Goal: Task Accomplishment & Management: Manage account settings

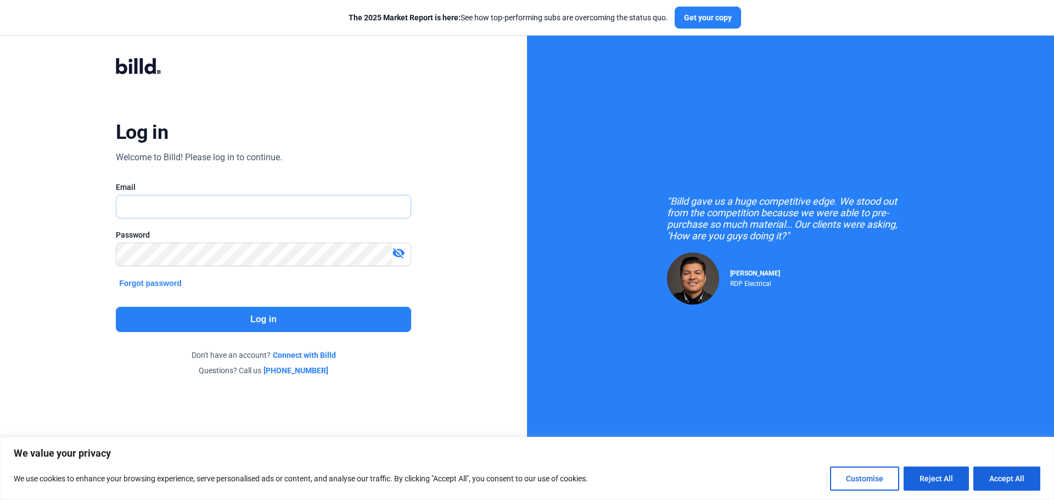
type input "[PERSON_NAME][EMAIL_ADDRESS][DOMAIN_NAME]"
click at [309, 324] on button "Log in" at bounding box center [263, 319] width 295 height 25
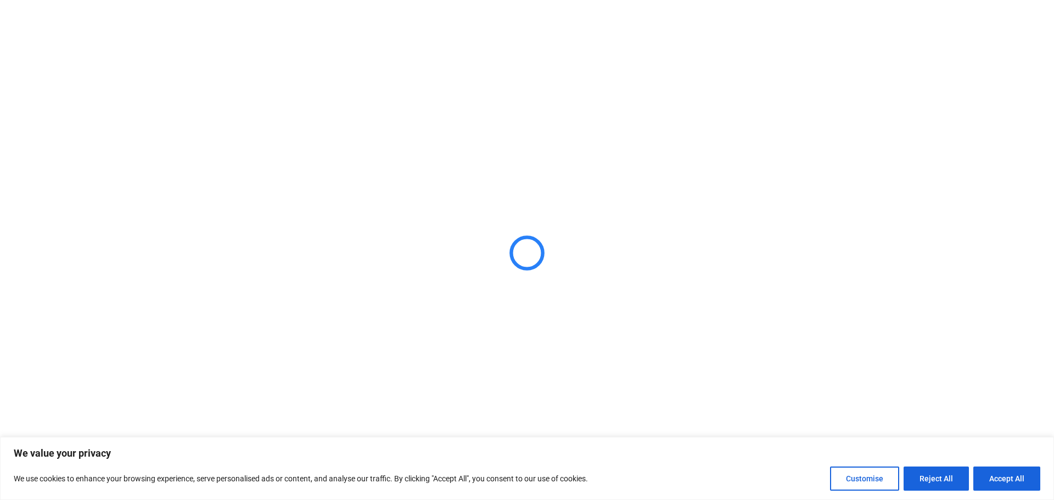
drag, startPoint x: 1004, startPoint y: 468, endPoint x: 999, endPoint y: 459, distance: 10.6
click at [1003, 467] on button "Accept All" at bounding box center [1007, 479] width 67 height 24
checkbox input "true"
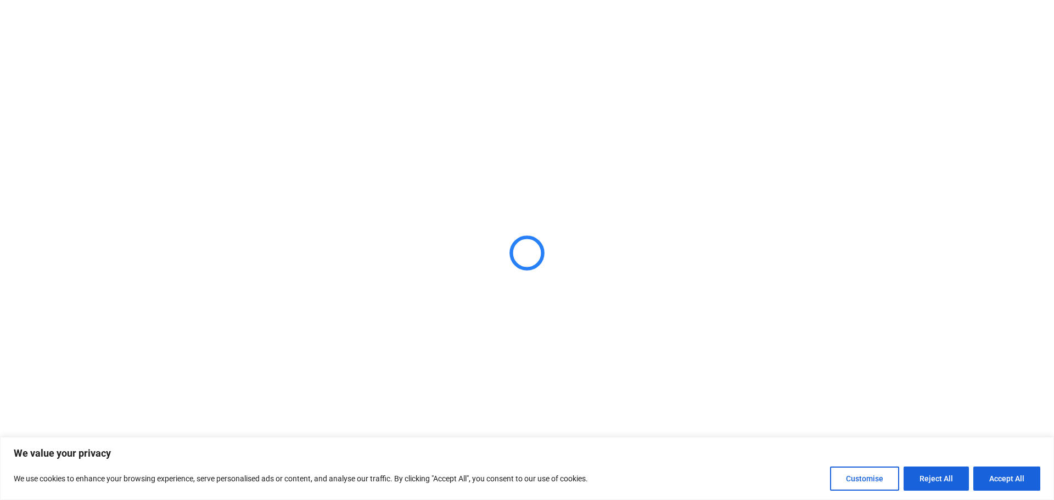
checkbox input "true"
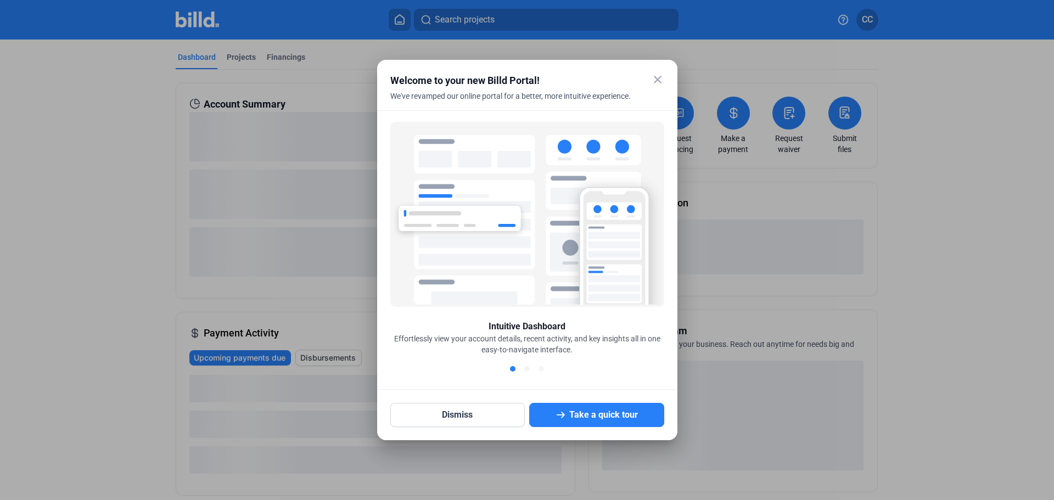
click at [657, 81] on mat-icon "close" at bounding box center [657, 79] width 13 height 13
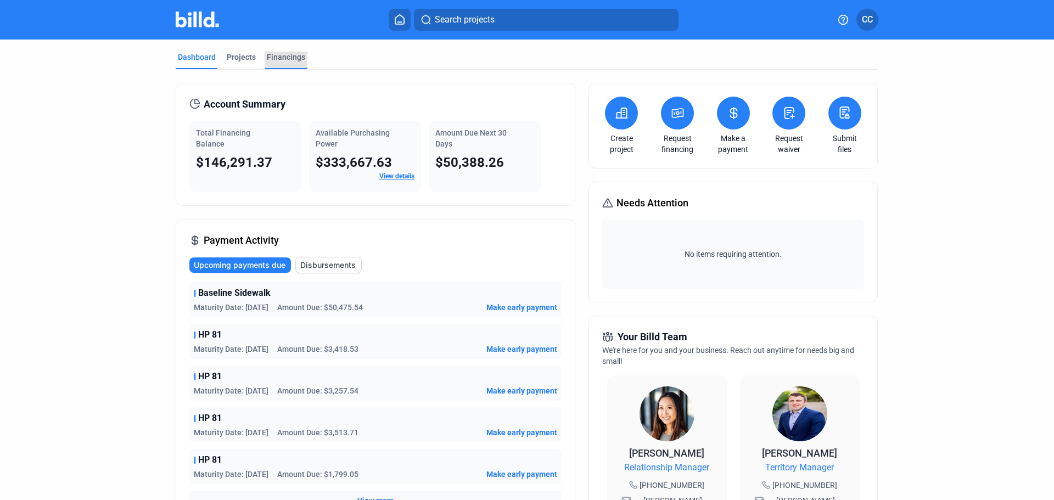
click at [286, 59] on div "Financings" at bounding box center [286, 57] width 38 height 11
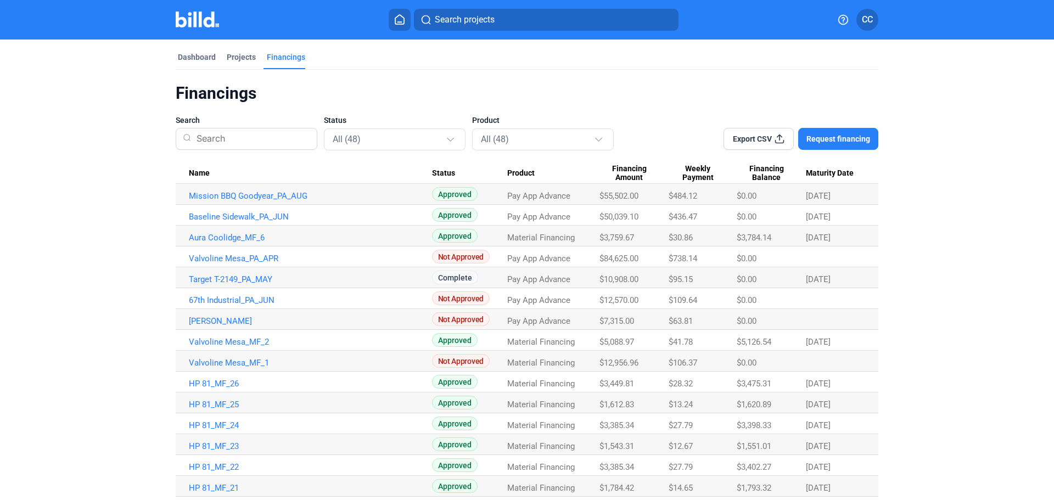
click at [828, 175] on span "Maturity Date" at bounding box center [830, 174] width 48 height 10
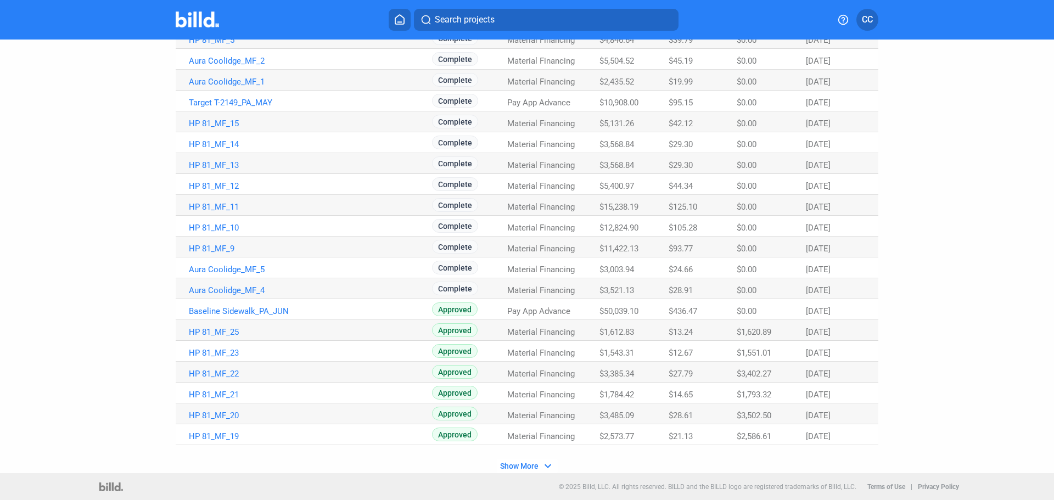
scroll to position [574, 0]
click at [518, 468] on span "Show More" at bounding box center [519, 465] width 38 height 9
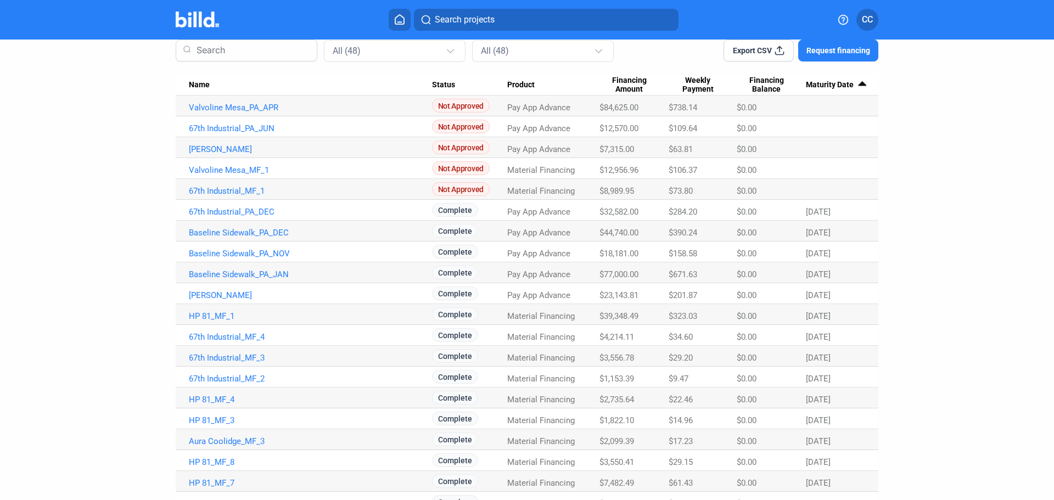
scroll to position [0, 0]
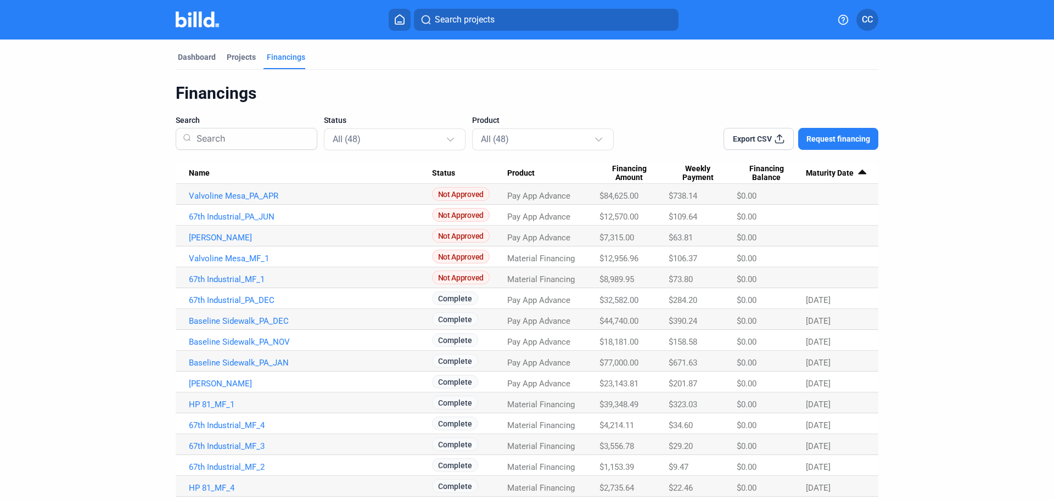
click at [761, 141] on span "Export CSV" at bounding box center [752, 138] width 39 height 11
